Goal: Information Seeking & Learning: Learn about a topic

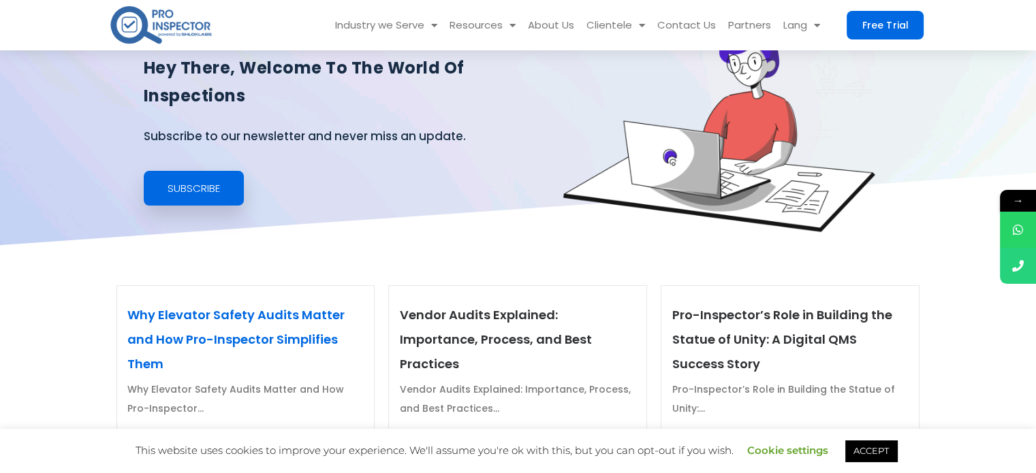
scroll to position [272, 0]
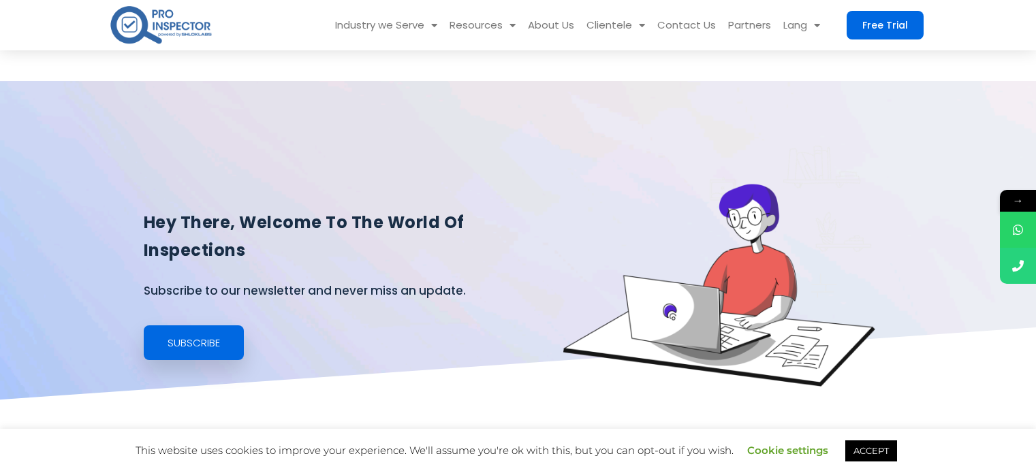
scroll to position [272, 0]
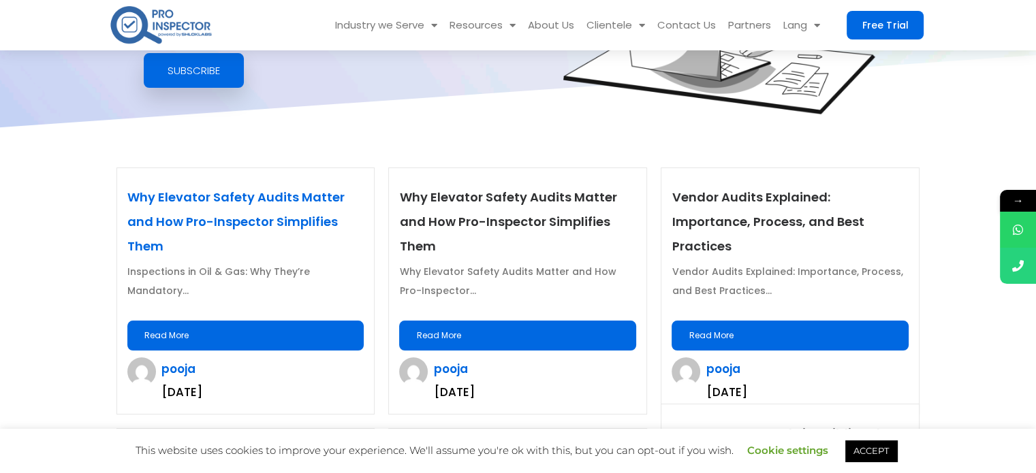
click at [300, 201] on link "Why Elevator Safety Audits Matter and How Pro-Inspector Simplifies Them" at bounding box center [235, 222] width 217 height 66
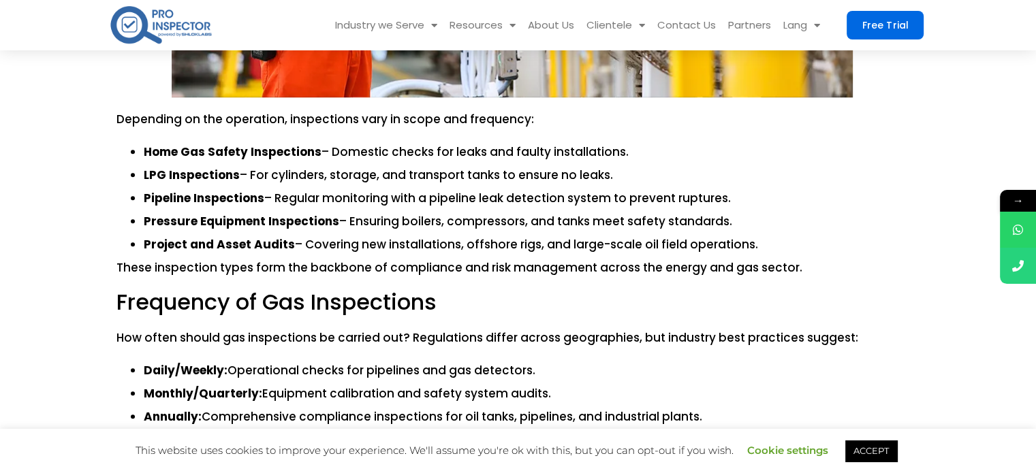
scroll to position [1022, 0]
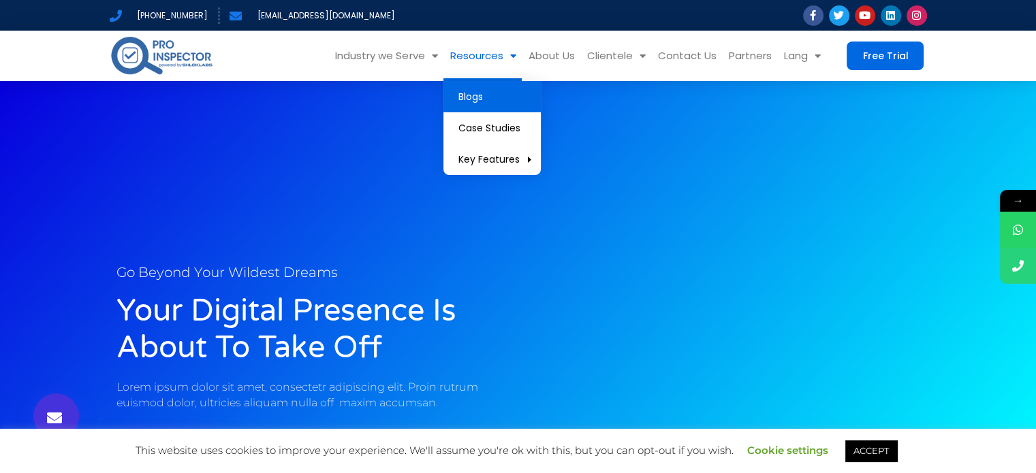
click at [467, 85] on link "Blogs" at bounding box center [491, 96] width 97 height 31
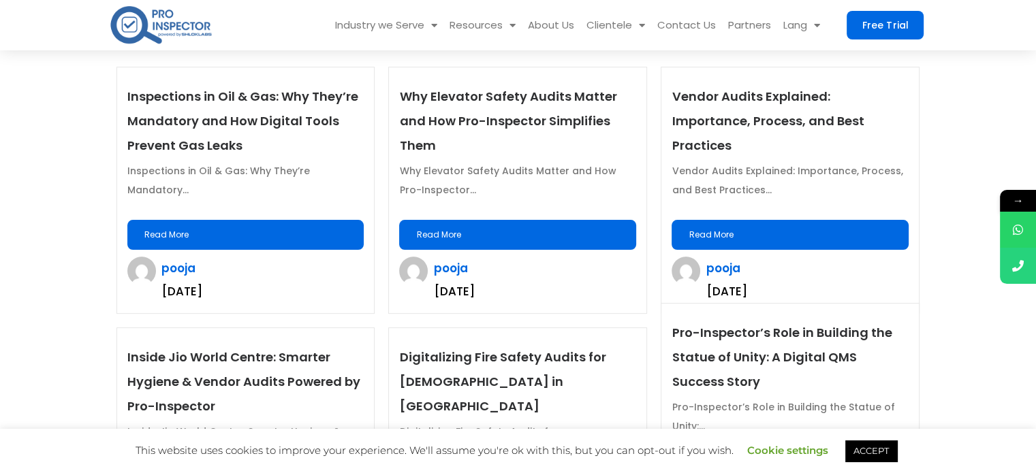
scroll to position [341, 0]
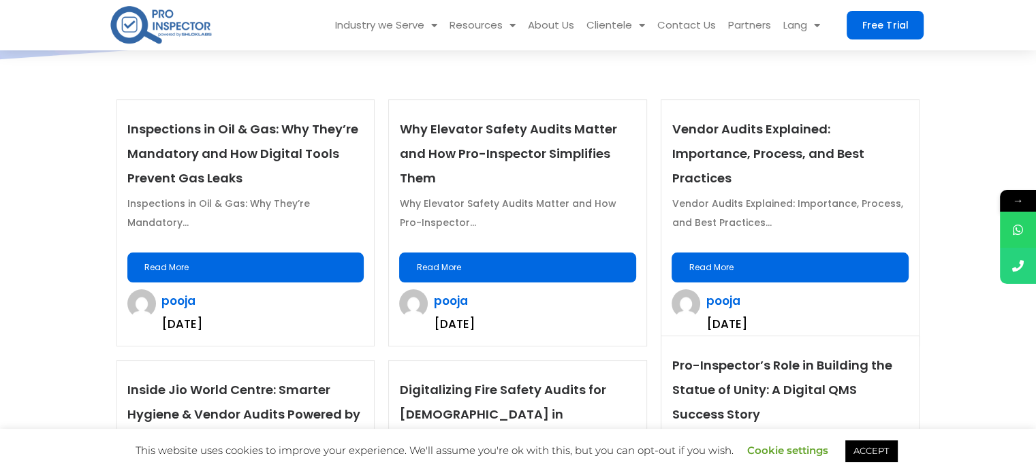
click at [242, 140] on p "Inspections in Oil & Gas: Why They’re Mandatory and How Digital Tools Prevent G…" at bounding box center [245, 154] width 237 height 74
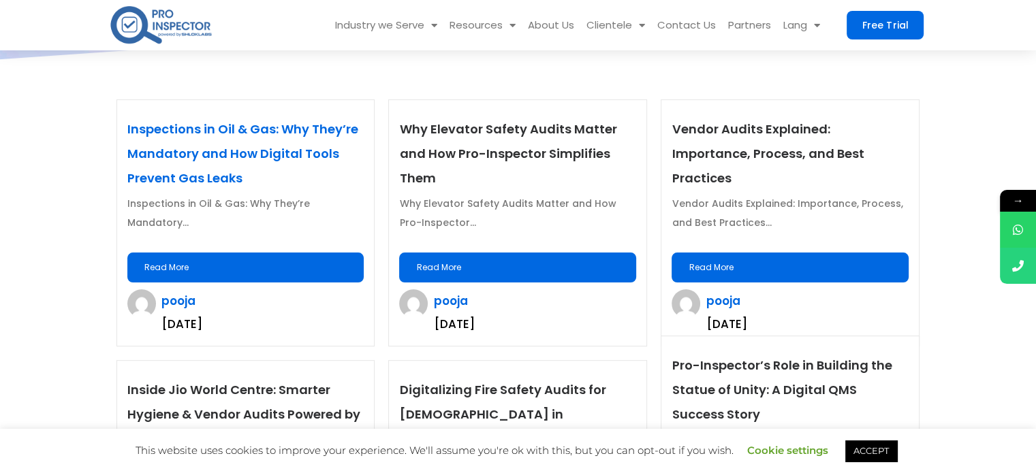
click at [291, 134] on link "Inspections in Oil & Gas: Why They’re Mandatory and How Digital Tools Prevent G…" at bounding box center [242, 154] width 231 height 66
click at [221, 153] on link "Inspections in Oil & Gas: Why They’re Mandatory and How Digital Tools Prevent G…" at bounding box center [242, 154] width 231 height 66
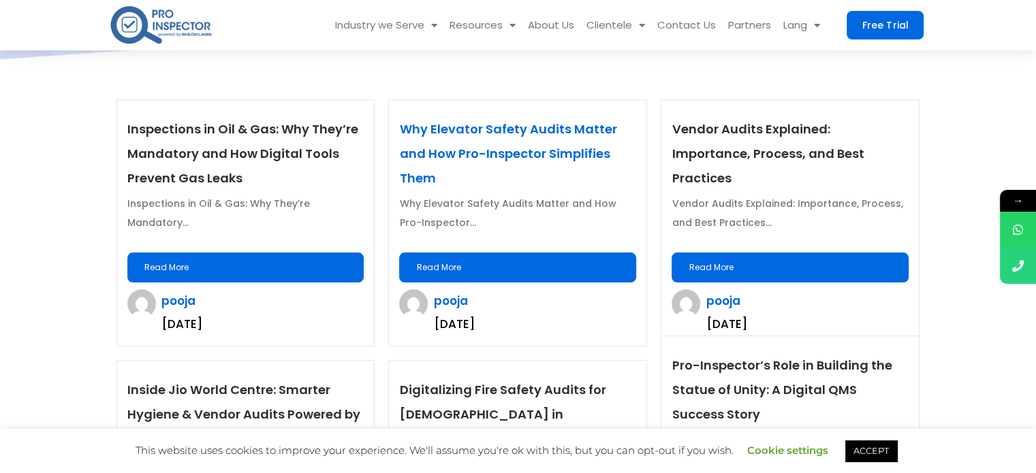
click at [445, 129] on link "Why Elevator Safety Audits Matter and How Pro-Inspector Simplifies Them" at bounding box center [507, 154] width 217 height 66
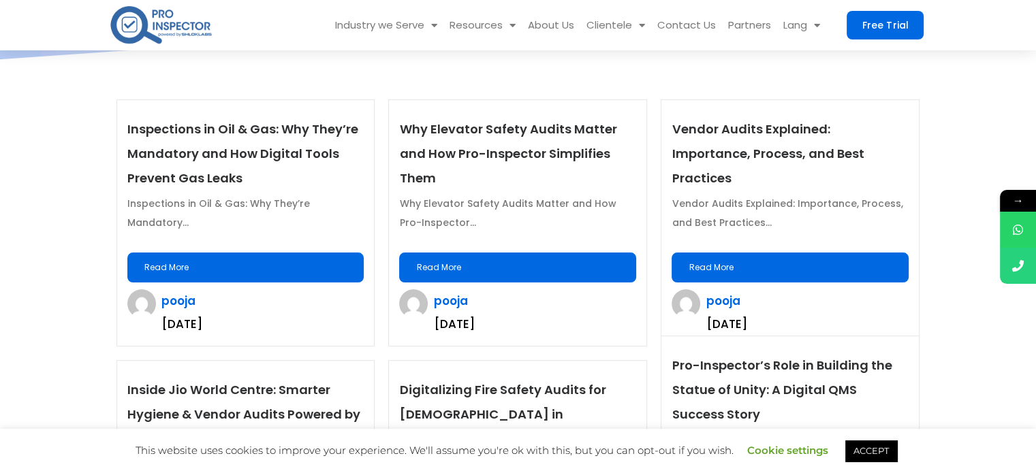
click at [165, 254] on link "Read More" at bounding box center [245, 268] width 237 height 30
